Goal: Information Seeking & Learning: Check status

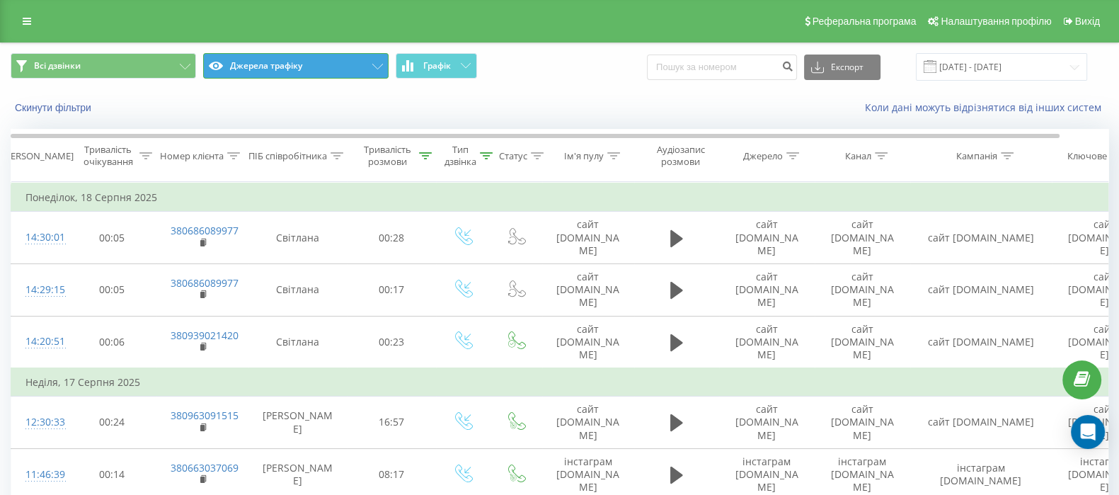
click at [287, 64] on button "Джерела трафіку" at bounding box center [295, 65] width 185 height 25
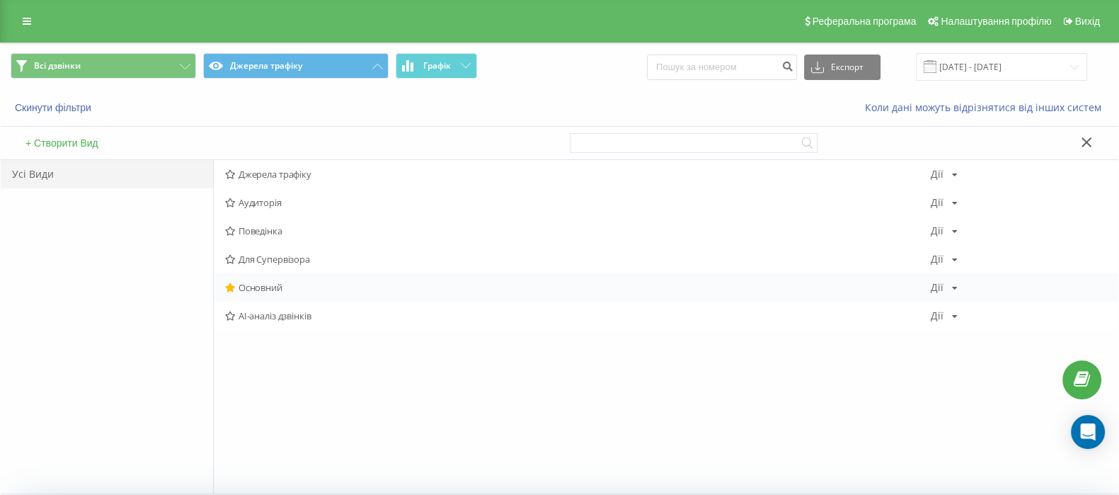
click at [281, 293] on div "Основний Дії Редагувати Копіювати Видалити За замовчуванням Поділитися" at bounding box center [666, 287] width 905 height 28
click at [484, 101] on div "Коли дані можуть відрізнятися вiд інших систем" at bounding box center [769, 108] width 699 height 14
click at [1090, 148] on button at bounding box center [1087, 143] width 21 height 15
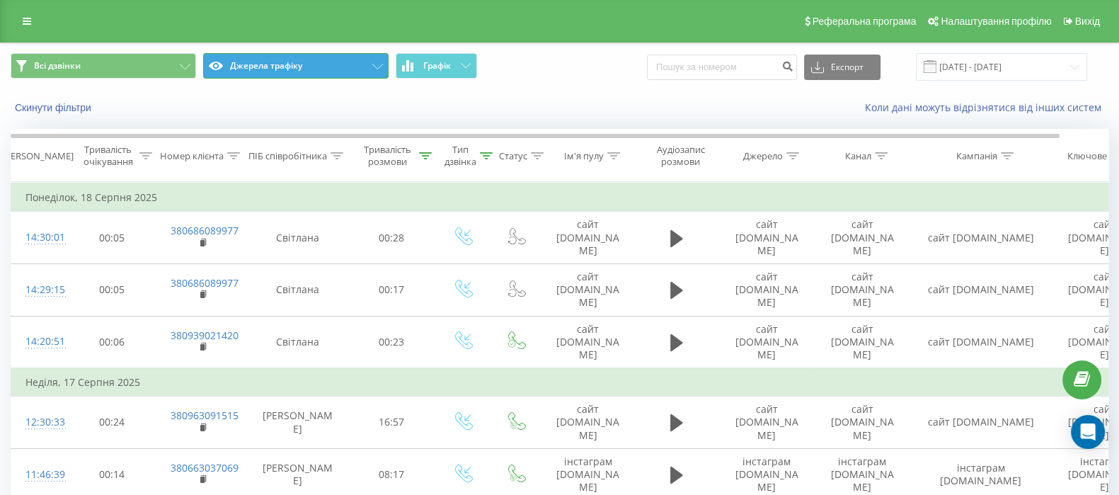
click at [346, 57] on button "Джерела трафіку" at bounding box center [295, 65] width 185 height 25
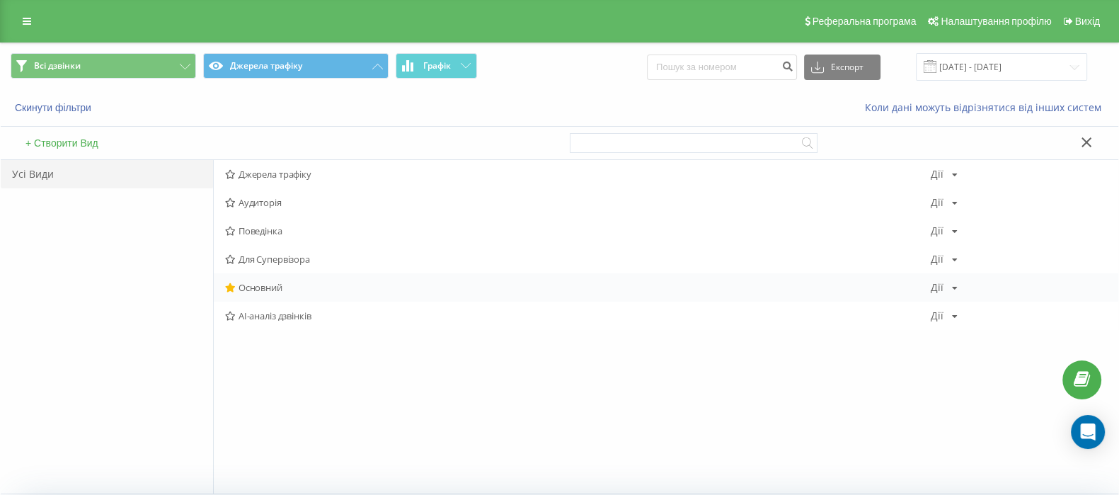
click at [268, 288] on span "Основний" at bounding box center [578, 287] width 706 height 10
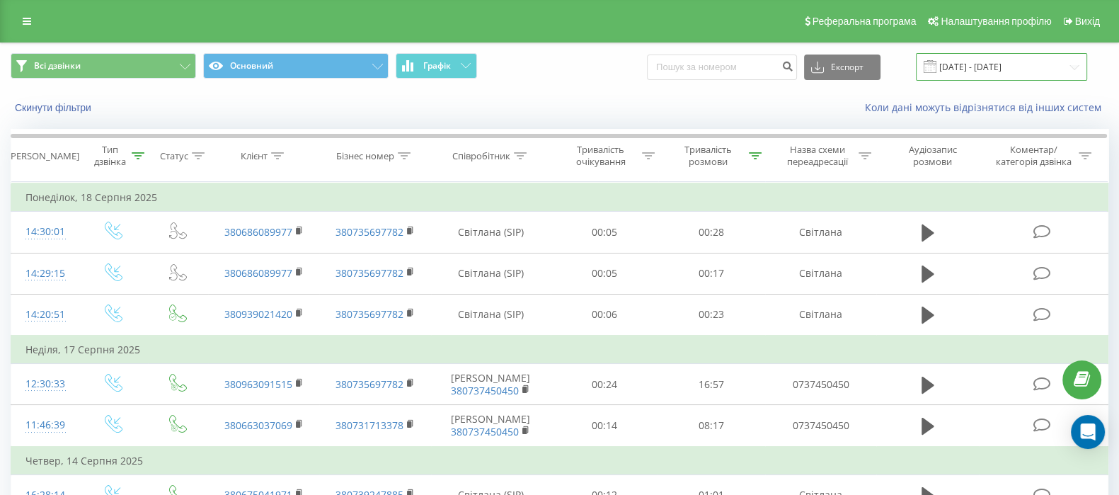
click at [987, 55] on input "[DATE] - [DATE]" at bounding box center [1001, 67] width 171 height 28
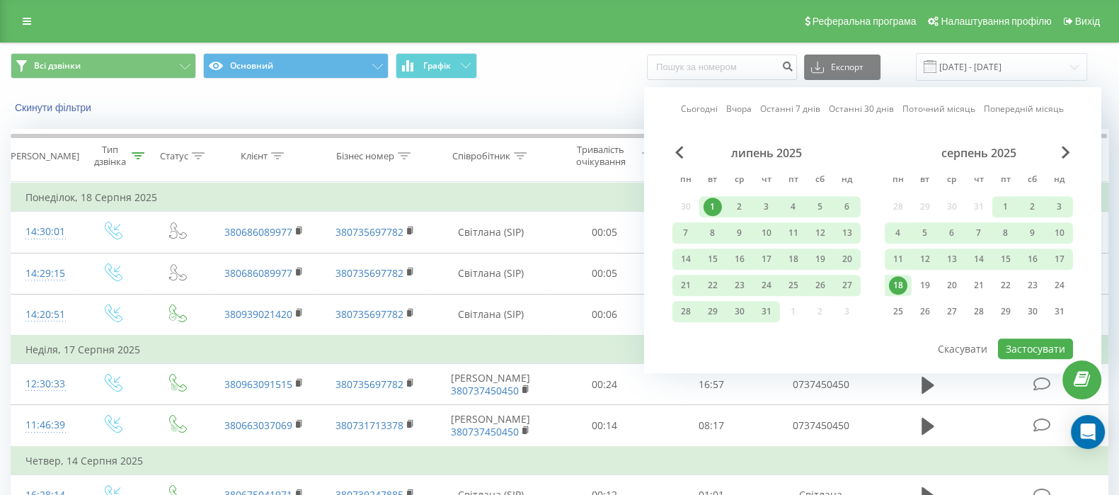
click at [895, 283] on div "18" at bounding box center [898, 285] width 18 height 18
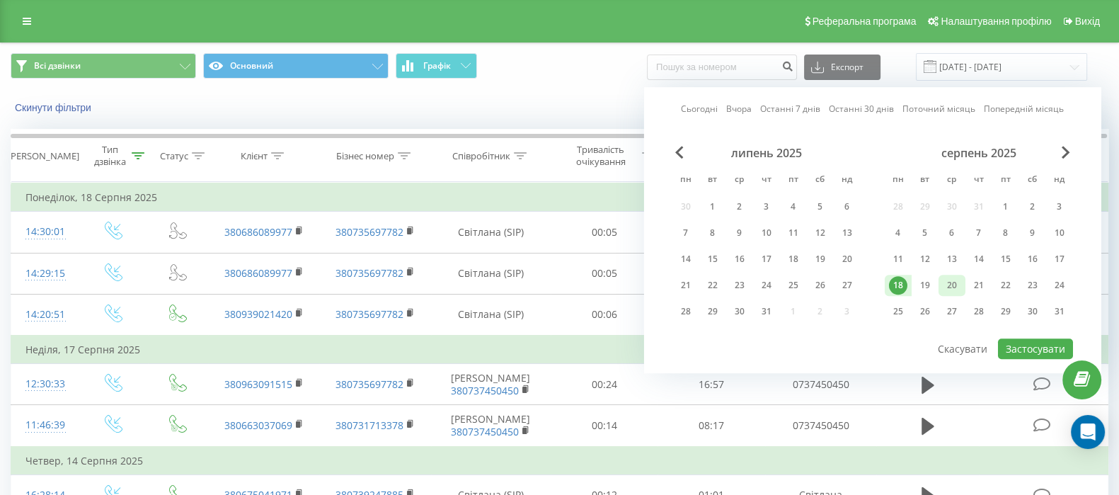
click at [959, 282] on div "20" at bounding box center [952, 285] width 18 height 18
click at [1017, 341] on button "Застосувати" at bounding box center [1035, 348] width 75 height 21
type input "[DATE] - [DATE]"
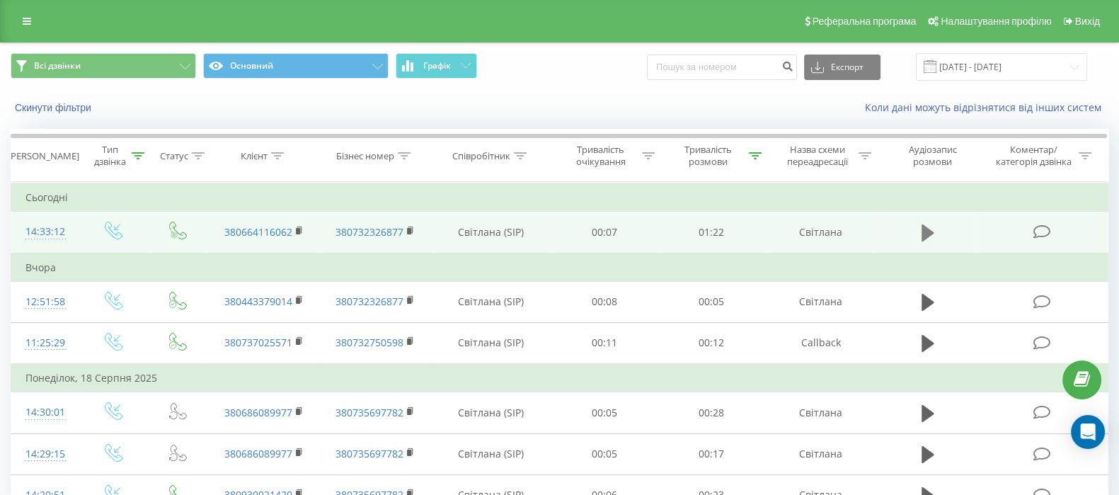
click at [927, 228] on icon at bounding box center [928, 232] width 13 height 17
